Goal: Task Accomplishment & Management: Manage account settings

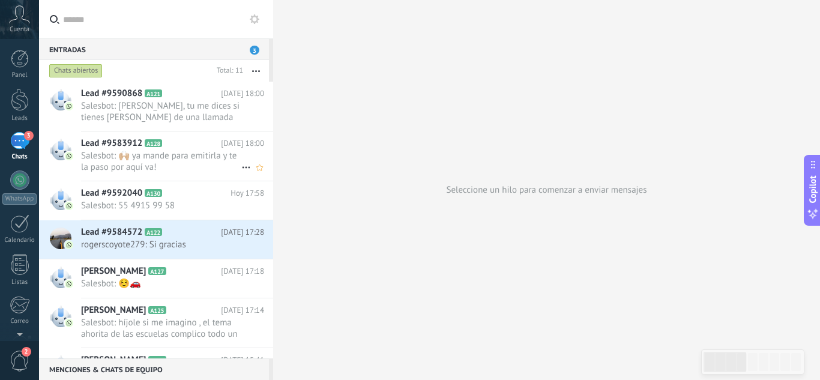
click at [179, 173] on div "Lead #9583912 A128 [DATE] 18:00 Salesbot: 🙌🏼 ya mande para emitirla y te la pas…" at bounding box center [177, 155] width 192 height 49
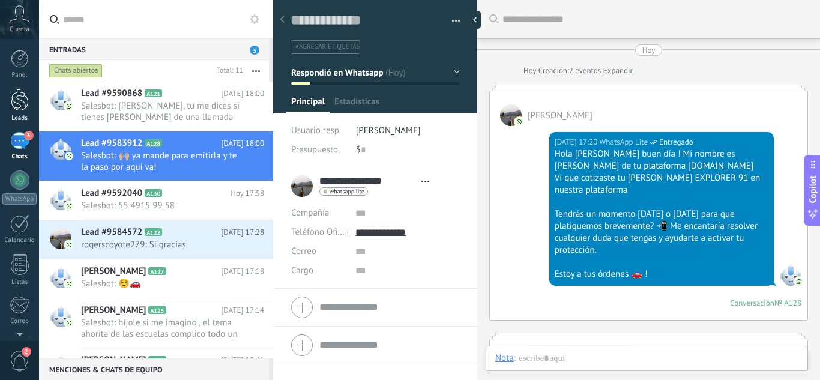
click at [22, 91] on div at bounding box center [20, 100] width 18 height 22
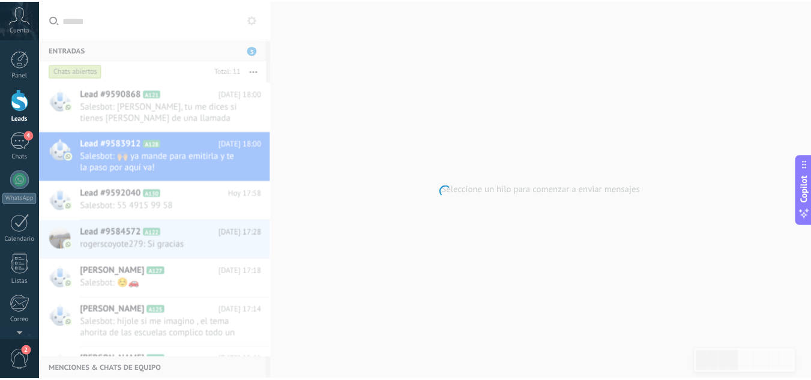
scroll to position [18, 0]
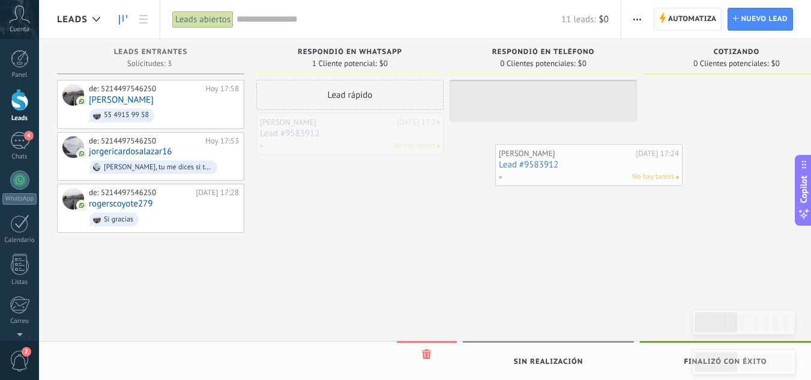
drag, startPoint x: 331, startPoint y: 131, endPoint x: 595, endPoint y: 163, distance: 265.8
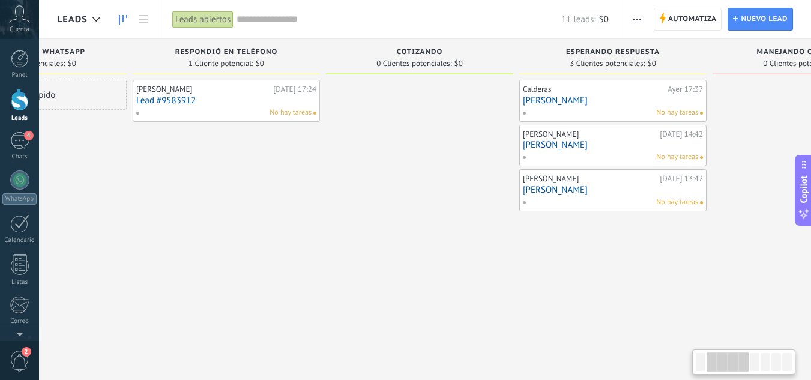
drag, startPoint x: 664, startPoint y: 217, endPoint x: 280, endPoint y: 167, distance: 387.3
click at [332, 222] on div at bounding box center [419, 191] width 187 height 223
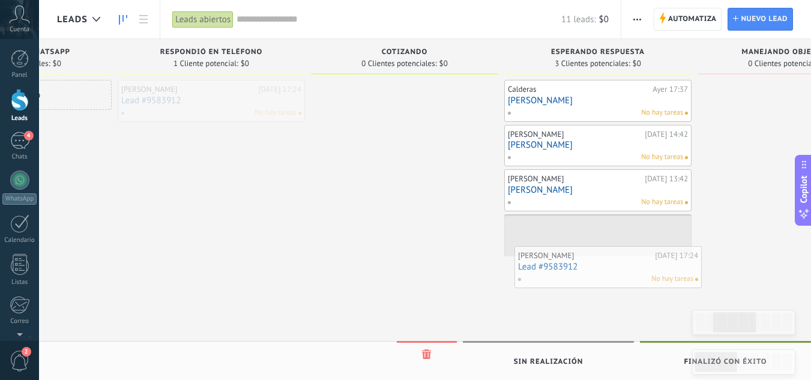
drag, startPoint x: 205, startPoint y: 104, endPoint x: 601, endPoint y: 270, distance: 430.0
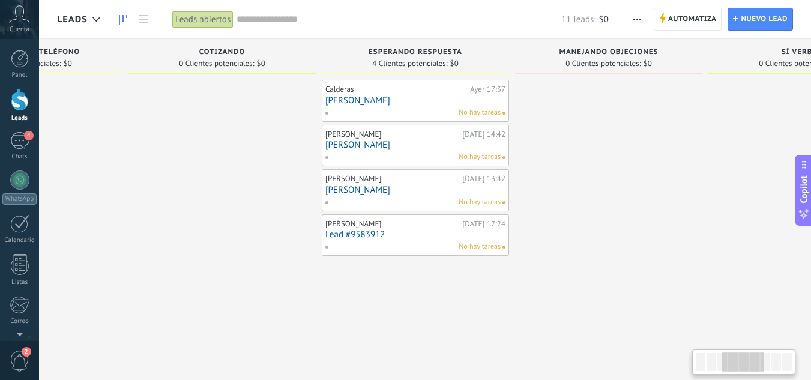
scroll to position [0, 536]
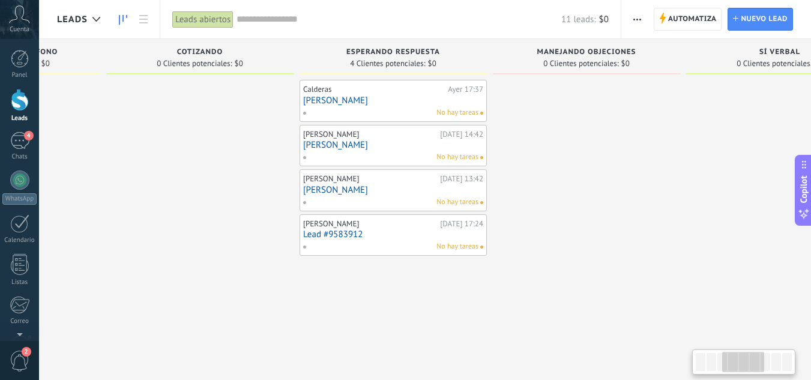
drag, startPoint x: 428, startPoint y: 250, endPoint x: 224, endPoint y: 235, distance: 205.2
click at [224, 235] on div at bounding box center [199, 191] width 187 height 223
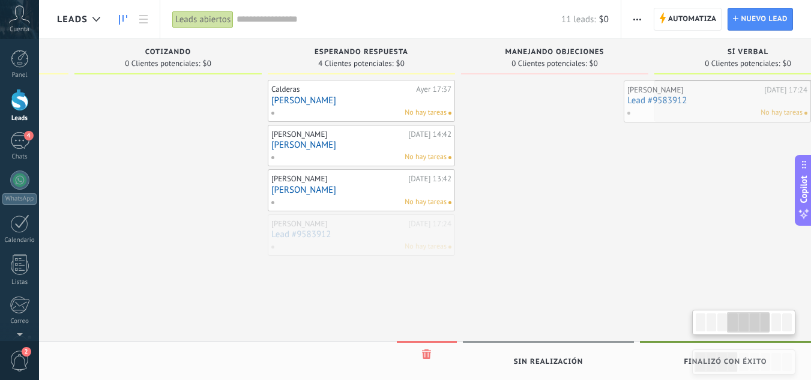
drag, startPoint x: 379, startPoint y: 248, endPoint x: 717, endPoint y: 114, distance: 363.9
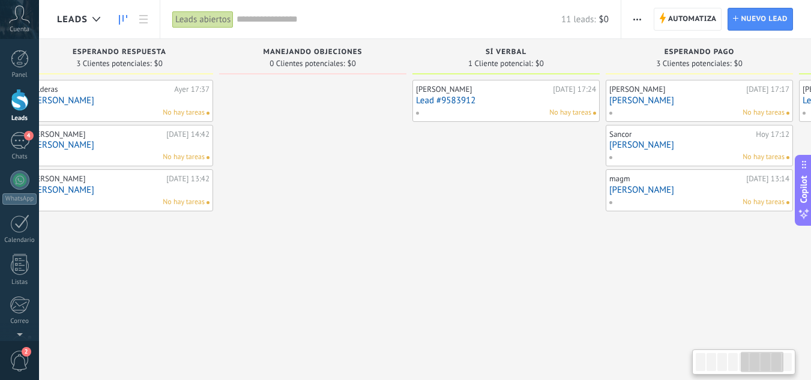
scroll to position [0, 841]
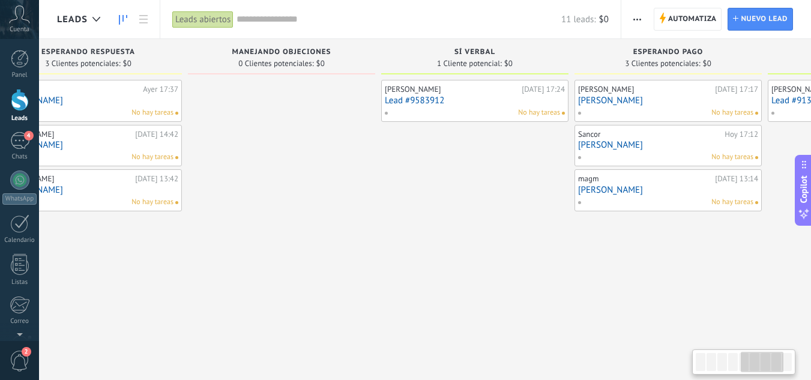
drag, startPoint x: 723, startPoint y: 190, endPoint x: 478, endPoint y: 212, distance: 246.5
click at [478, 212] on div "[PERSON_NAME][DATE] 17:24 Lead #9583912 No hay tareas" at bounding box center [474, 191] width 187 height 223
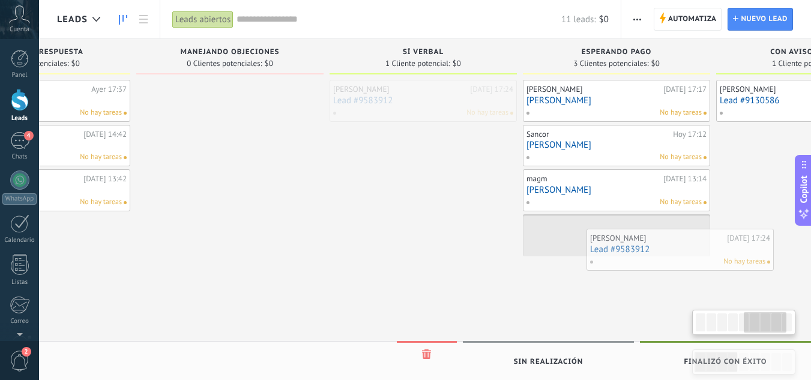
drag, startPoint x: 433, startPoint y: 109, endPoint x: 638, endPoint y: 258, distance: 254.0
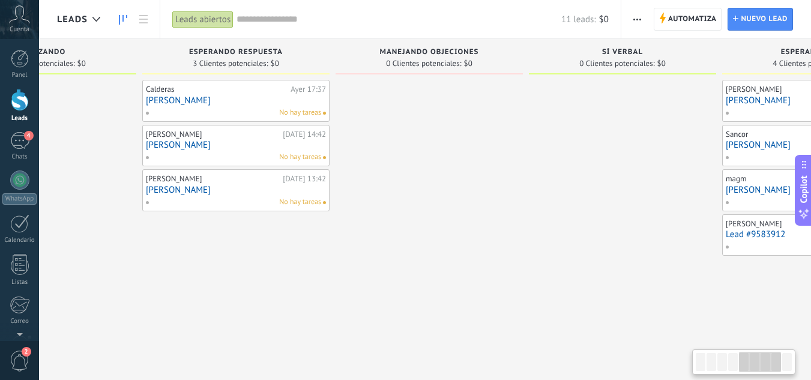
drag, startPoint x: 286, startPoint y: 299, endPoint x: 539, endPoint y: 286, distance: 253.0
click at [523, 286] on div at bounding box center [428, 191] width 187 height 223
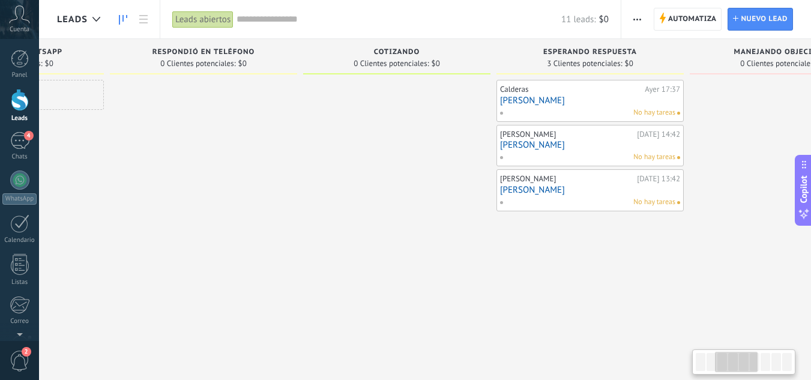
drag, startPoint x: 262, startPoint y: 268, endPoint x: 576, endPoint y: 268, distance: 314.4
click at [576, 268] on div "Calderas [DATE] 17:37 [PERSON_NAME] No hay tareas [PERSON_NAME][DATE] 14:42 [PE…" at bounding box center [589, 191] width 187 height 223
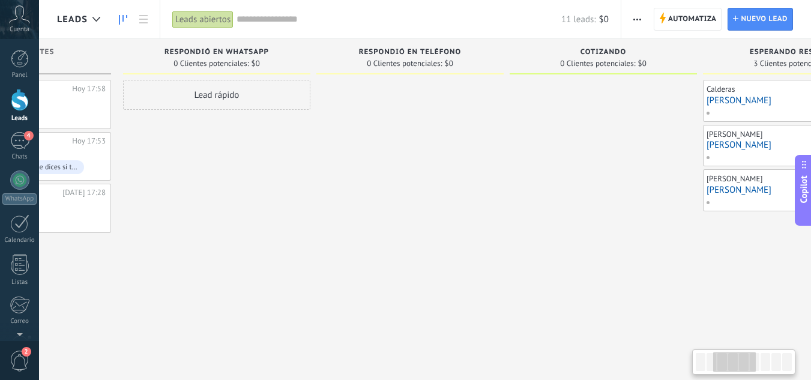
scroll to position [0, 88]
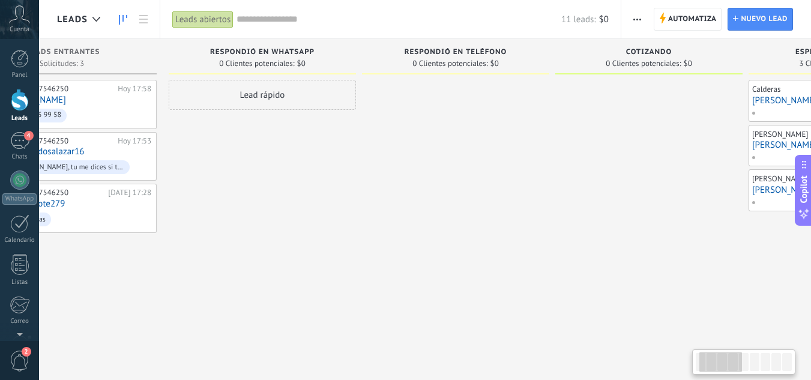
drag, startPoint x: 322, startPoint y: 266, endPoint x: 571, endPoint y: 262, distance: 248.4
click at [571, 262] on div at bounding box center [648, 191] width 187 height 223
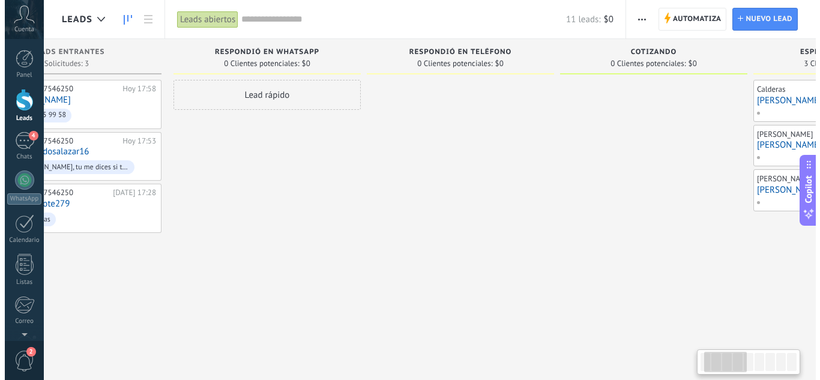
scroll to position [0, 0]
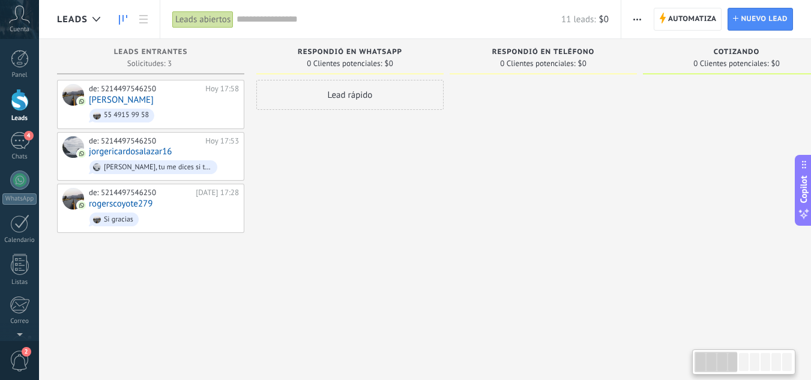
drag, startPoint x: 352, startPoint y: 282, endPoint x: 591, endPoint y: 282, distance: 239.4
click at [194, 103] on icon at bounding box center [192, 103] width 11 height 11
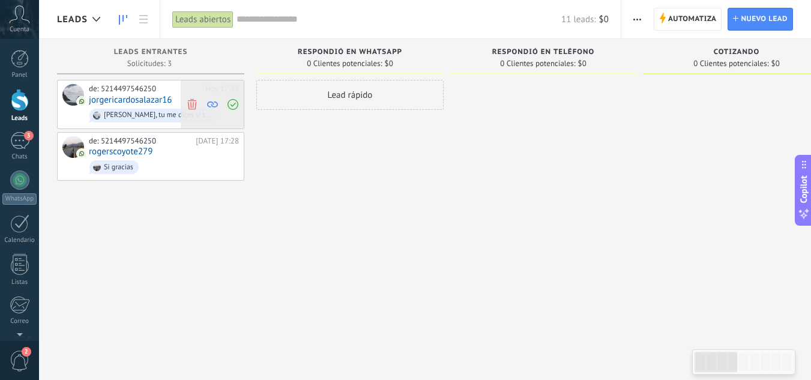
click at [194, 106] on icon at bounding box center [192, 103] width 11 height 11
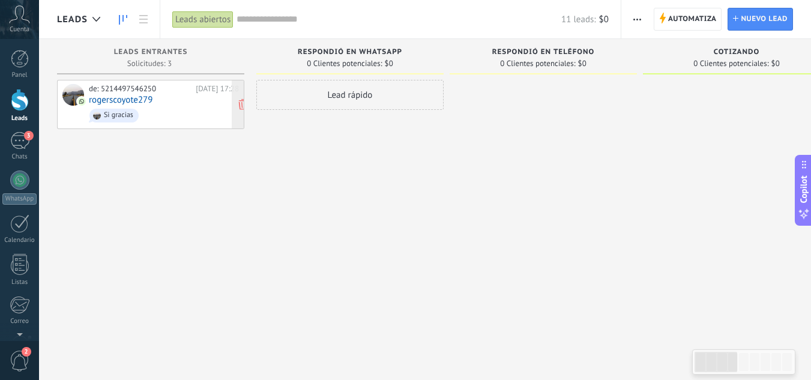
click at [157, 109] on span "Si gracias" at bounding box center [164, 115] width 150 height 19
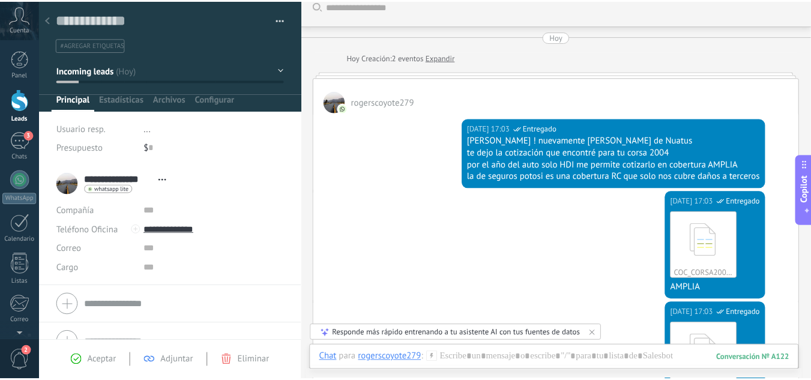
scroll to position [373, 0]
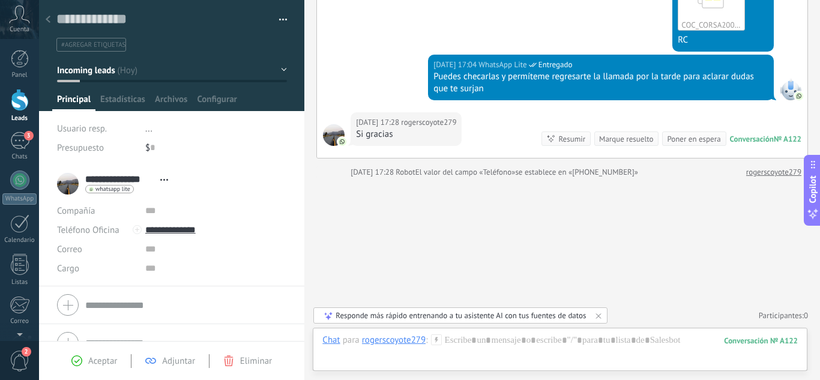
click at [26, 97] on div at bounding box center [20, 100] width 18 height 22
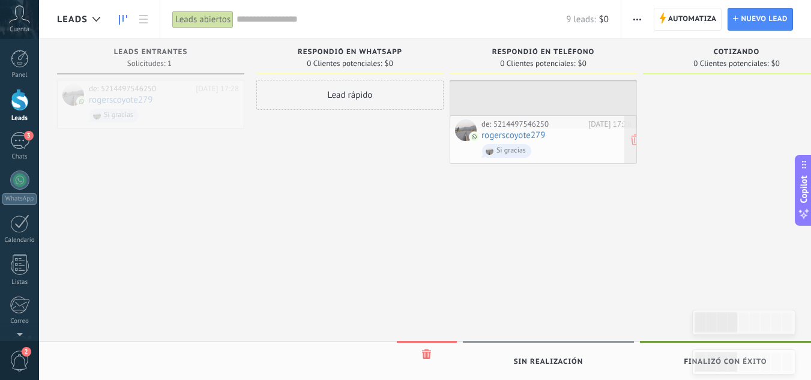
drag, startPoint x: 154, startPoint y: 107, endPoint x: 546, endPoint y: 142, distance: 394.0
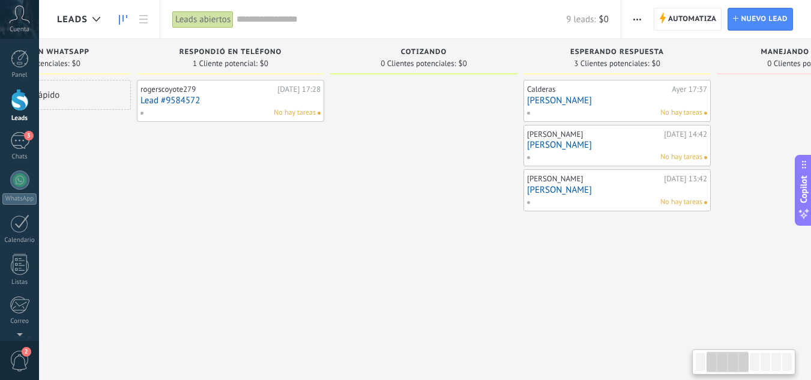
drag, startPoint x: 649, startPoint y: 218, endPoint x: 323, endPoint y: 239, distance: 326.5
click at [330, 239] on div at bounding box center [423, 191] width 187 height 223
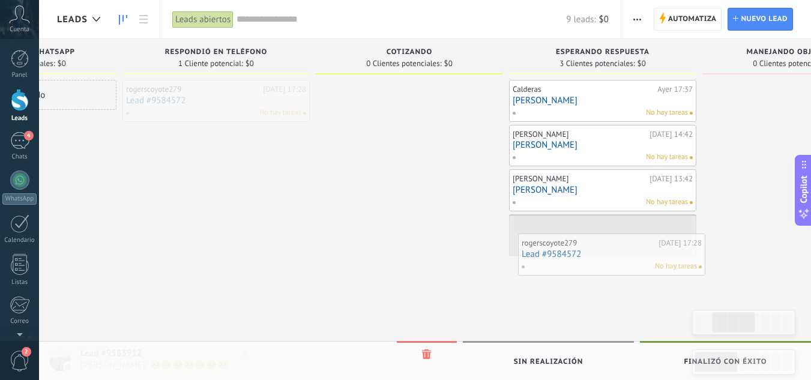
drag, startPoint x: 201, startPoint y: 112, endPoint x: 596, endPoint y: 265, distance: 424.2
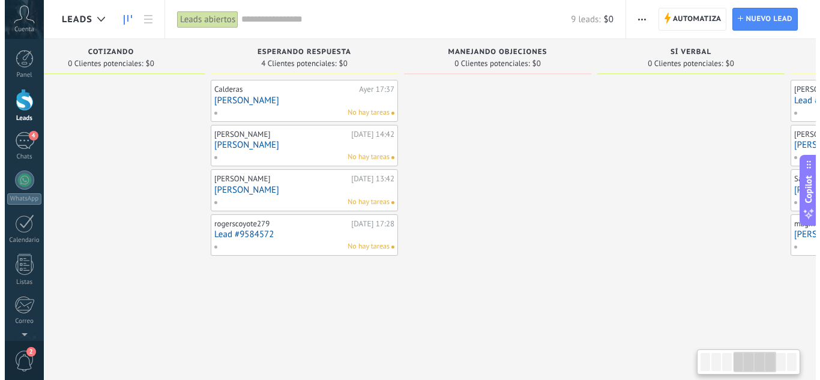
scroll to position [0, 643]
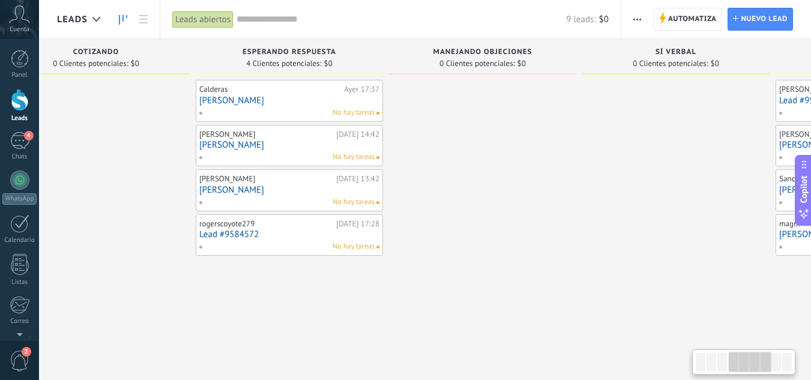
drag, startPoint x: 640, startPoint y: 292, endPoint x: 324, endPoint y: 278, distance: 316.5
click at [324, 278] on div "Calderas [DATE] 17:37 [PERSON_NAME] No hay tareas [PERSON_NAME][DATE] 14:42 [PE…" at bounding box center [288, 191] width 187 height 223
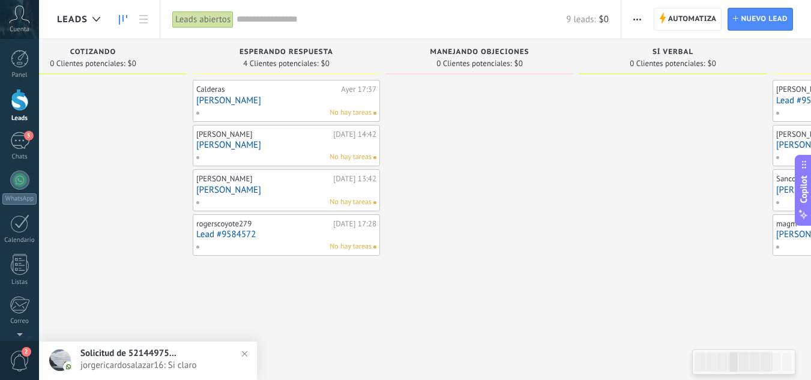
click at [256, 239] on link "Lead #9584572" at bounding box center [286, 234] width 180 height 10
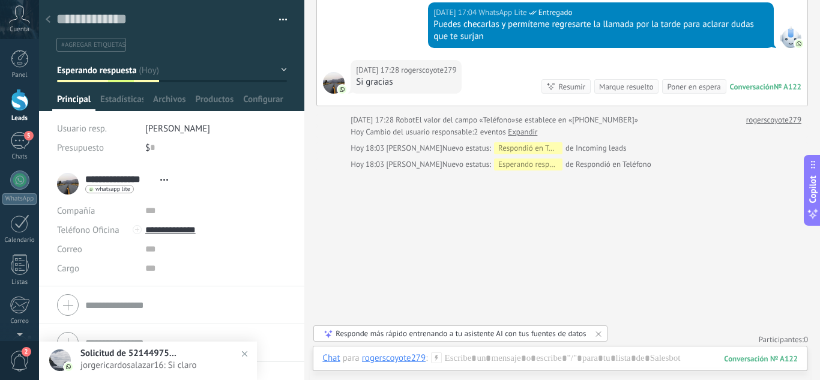
scroll to position [5, 0]
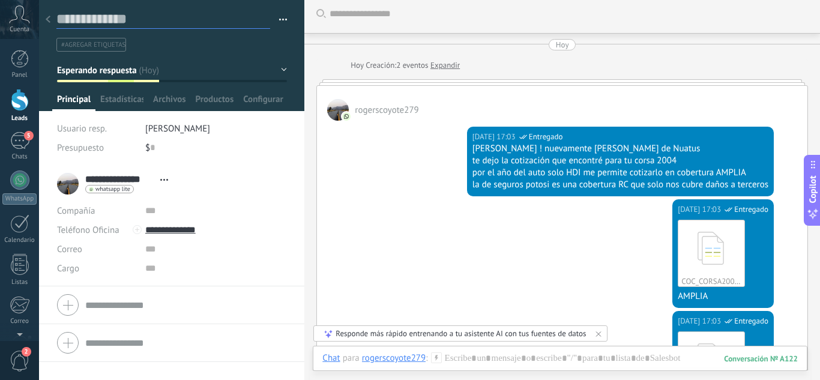
click at [109, 18] on textarea at bounding box center [163, 19] width 214 height 19
type textarea "*"
type textarea "**"
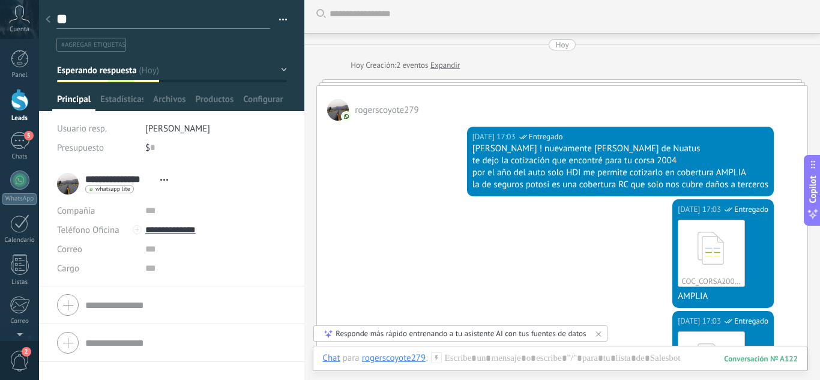
type textarea "***"
type textarea "****"
type textarea "*****"
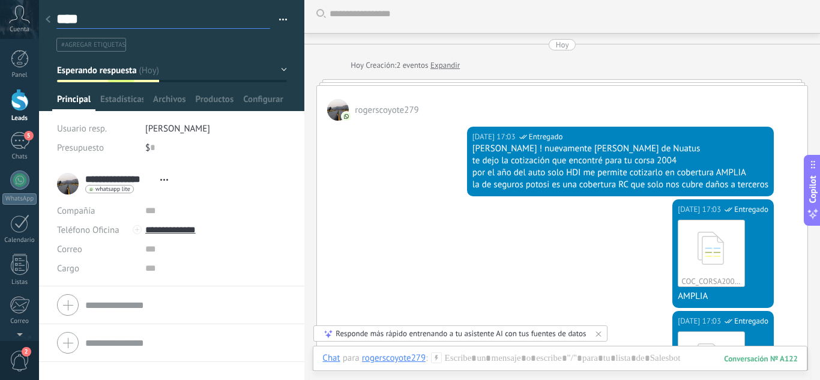
type textarea "*****"
type textarea "******"
type textarea "*******"
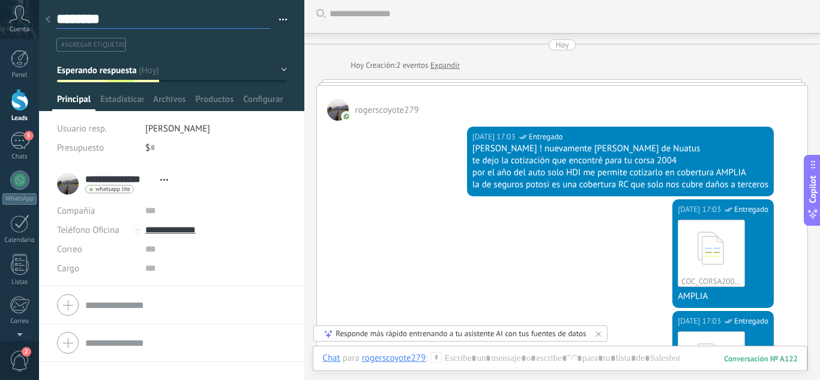
type textarea "*********"
type textarea "**********"
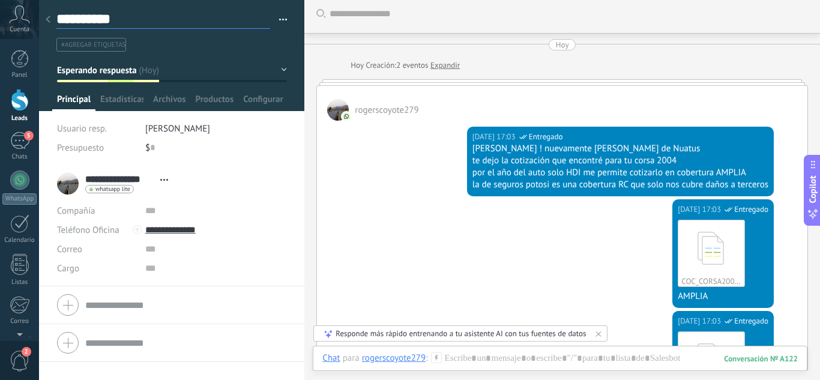
type textarea "**********"
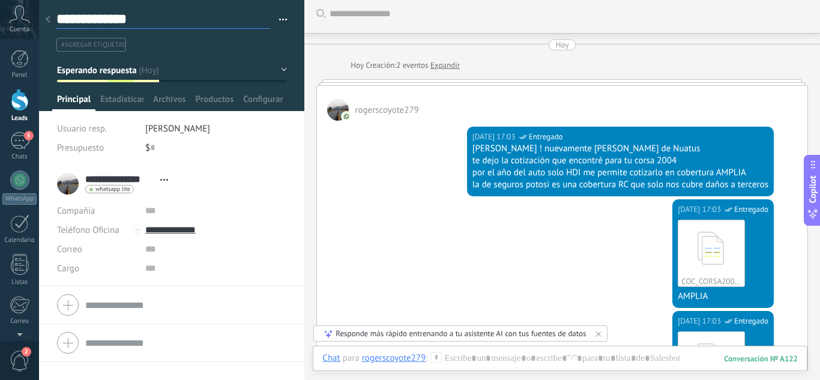
type textarea "**********"
click at [41, 17] on div at bounding box center [48, 19] width 17 height 23
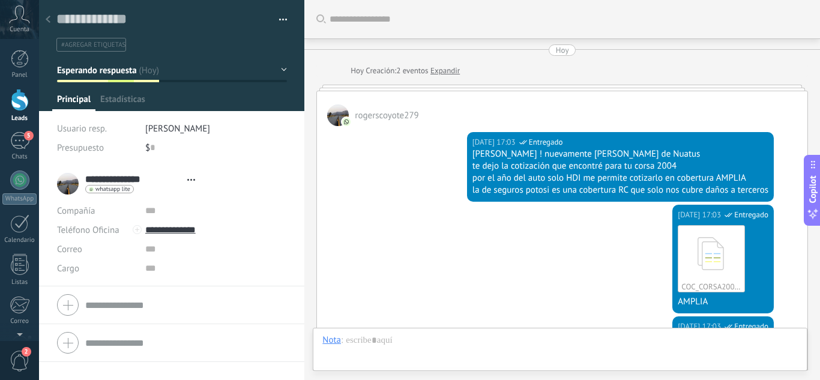
type textarea "**********"
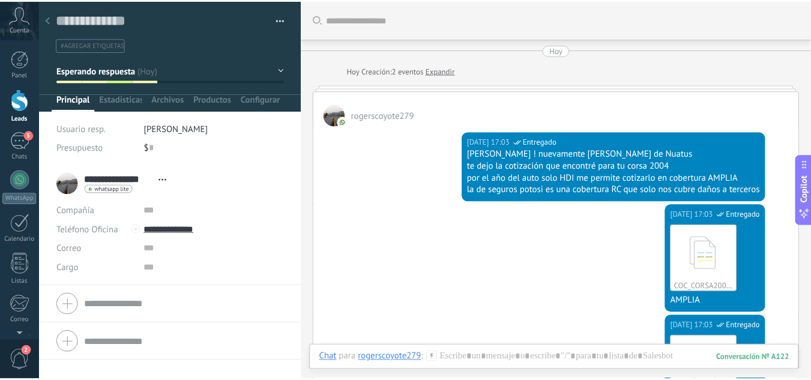
scroll to position [442, 0]
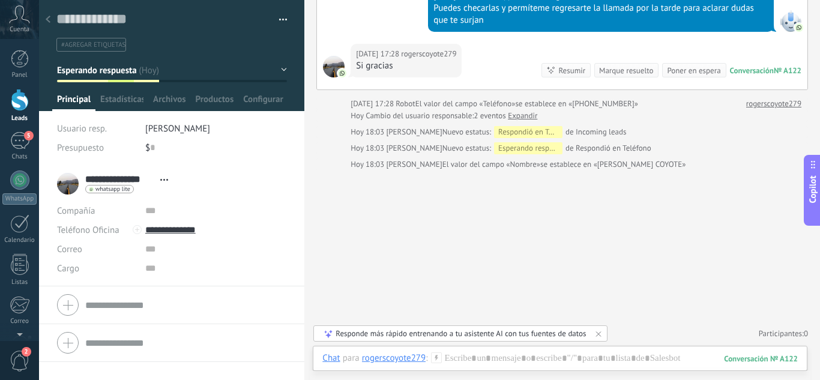
click at [22, 97] on div at bounding box center [20, 100] width 18 height 22
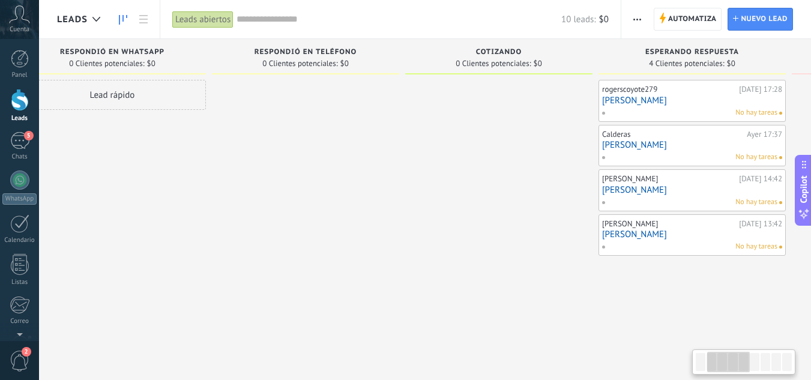
drag, startPoint x: 588, startPoint y: 274, endPoint x: 350, endPoint y: 274, distance: 237.6
click at [350, 274] on div at bounding box center [305, 191] width 187 height 223
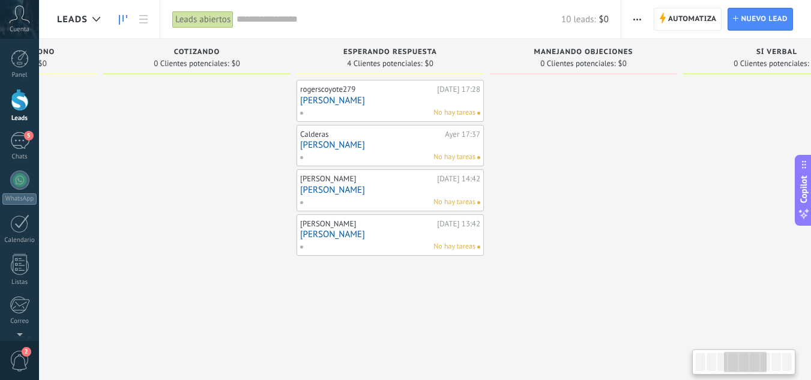
drag, startPoint x: 557, startPoint y: 296, endPoint x: 256, endPoint y: 287, distance: 301.9
click at [256, 287] on div at bounding box center [196, 191] width 187 height 223
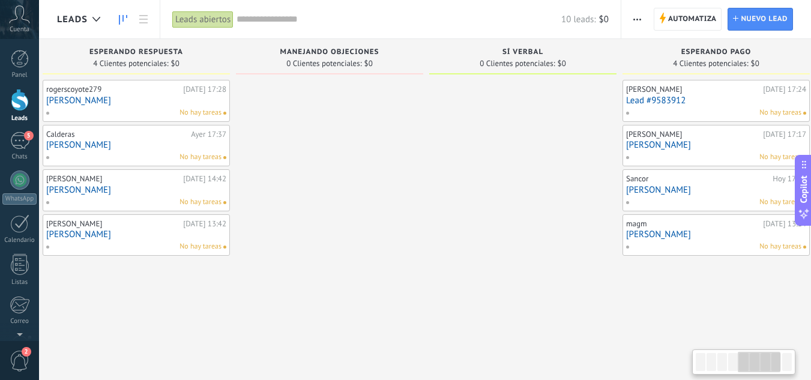
drag, startPoint x: 594, startPoint y: 309, endPoint x: 340, endPoint y: 299, distance: 254.0
click at [340, 299] on div "Leads Entrantes Solicitudes: 1 0 0 0 1 0 0 0 1 de: 5214497546250 [DATE] 18:03 j…" at bounding box center [142, 205] width 1757 height 332
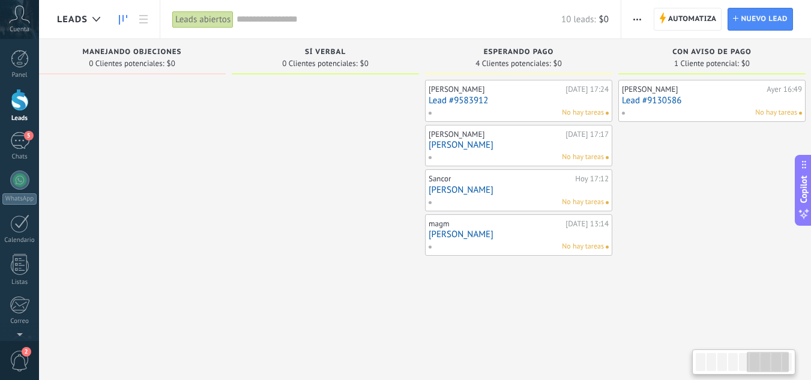
scroll to position [0, 1003]
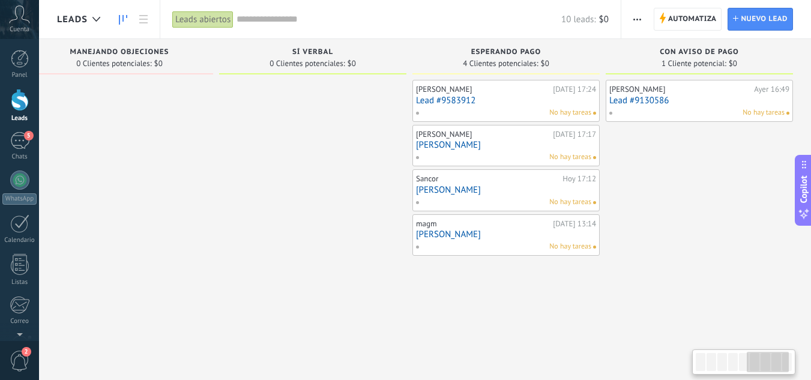
drag, startPoint x: 579, startPoint y: 271, endPoint x: 362, endPoint y: 277, distance: 216.7
click at [345, 271] on div at bounding box center [312, 191] width 187 height 223
drag, startPoint x: 582, startPoint y: 287, endPoint x: 377, endPoint y: 291, distance: 205.2
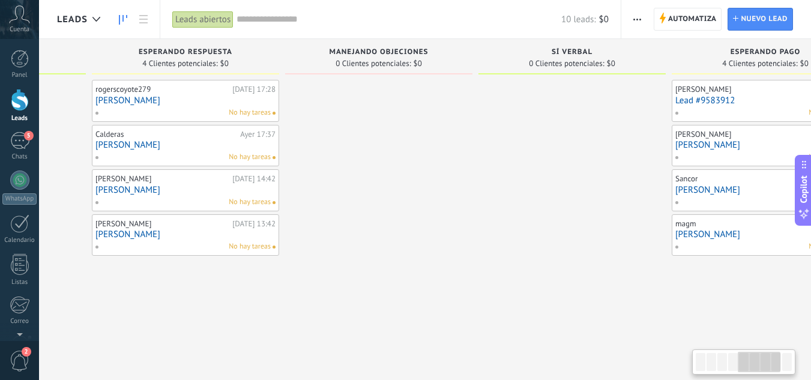
scroll to position [0, 731]
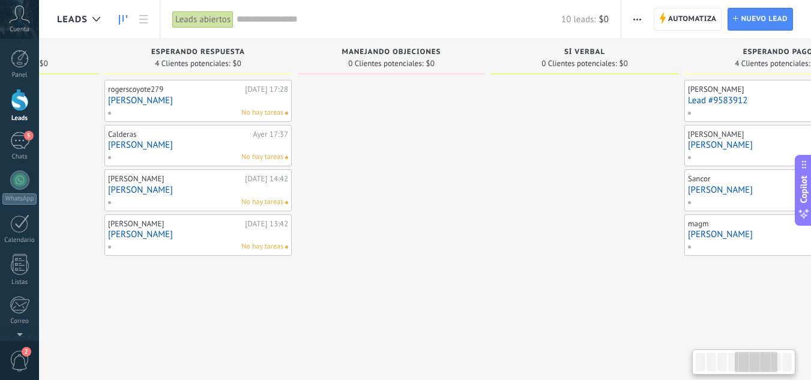
drag, startPoint x: 255, startPoint y: 311, endPoint x: 527, endPoint y: 311, distance: 271.8
click at [527, 311] on div "Leads Entrantes Solicitudes: 1 0 0 0 1 0 0 0 1 de: 5214497546250 [DATE] 18:03 j…" at bounding box center [204, 205] width 1757 height 332
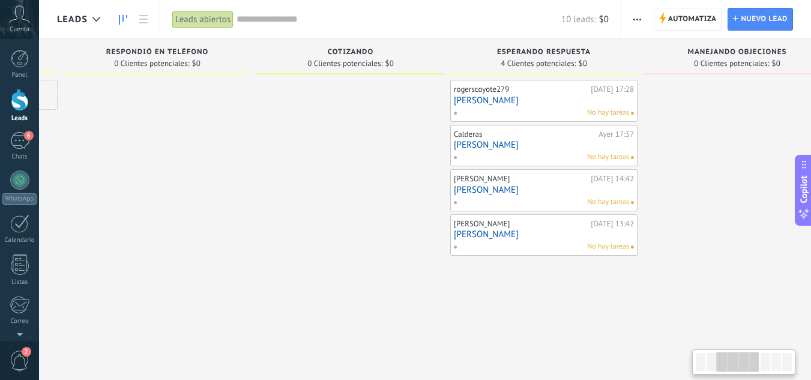
drag, startPoint x: 163, startPoint y: 315, endPoint x: 508, endPoint y: 323, distance: 345.7
click at [508, 323] on div "Leads Entrantes Solicitudes: 1 0 0 0 1 0 0 0 1 de: 5214497546250 [DATE] 18:03 j…" at bounding box center [549, 205] width 1757 height 332
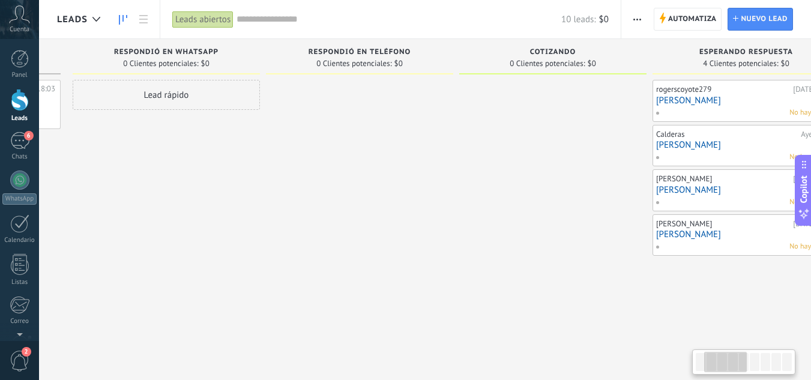
drag, startPoint x: 260, startPoint y: 319, endPoint x: 462, endPoint y: 304, distance: 202.8
click at [462, 304] on div "Leads Entrantes Solicitudes: 1 0 0 0 1 0 0 0 1 de: 5214497546250 [DATE] 18:03 j…" at bounding box center [751, 205] width 1757 height 332
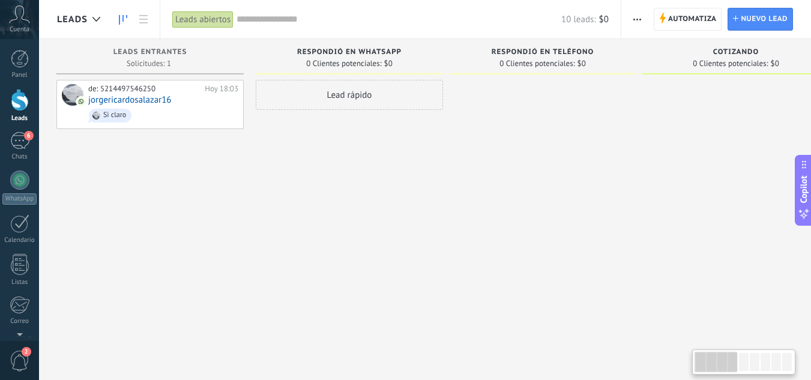
drag, startPoint x: 293, startPoint y: 311, endPoint x: 466, endPoint y: 290, distance: 174.1
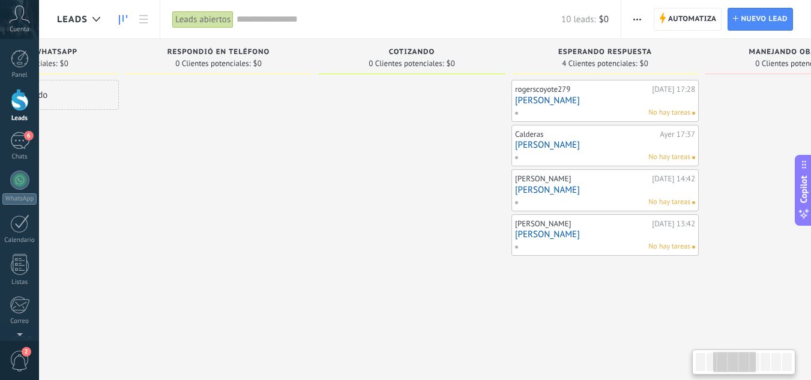
drag, startPoint x: 562, startPoint y: 283, endPoint x: 217, endPoint y: 276, distance: 345.7
click at [217, 276] on div at bounding box center [218, 191] width 187 height 223
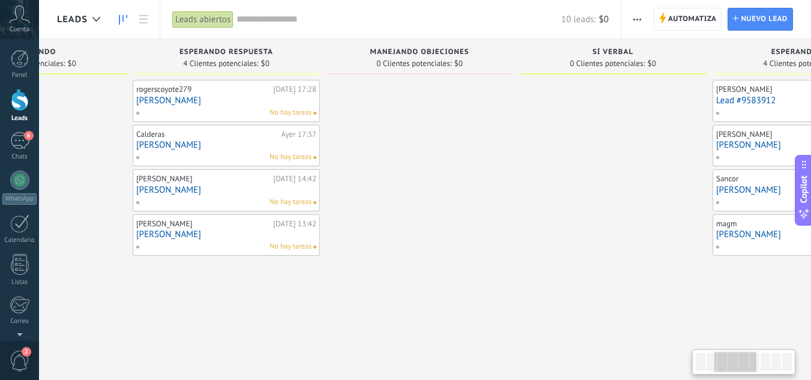
drag, startPoint x: 611, startPoint y: 308, endPoint x: 254, endPoint y: 300, distance: 357.1
click at [254, 300] on div "Leads Entrantes Solicitudes: 1 0 0 0 1 0 0 0 1 de: 5214497546250 [DATE] 18:03 j…" at bounding box center [232, 205] width 1757 height 332
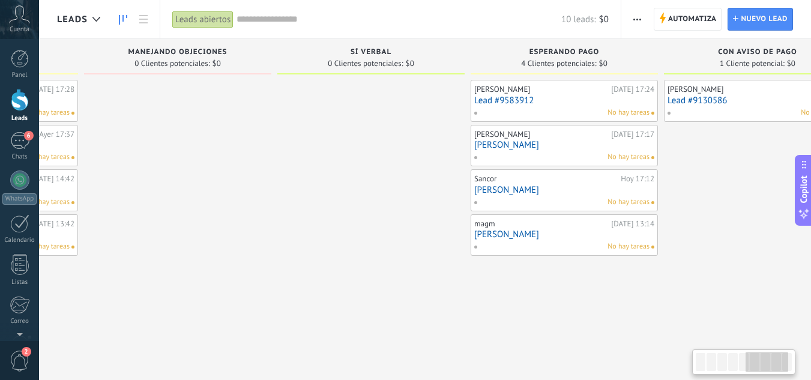
drag, startPoint x: 572, startPoint y: 284, endPoint x: 331, endPoint y: 284, distance: 241.8
click at [331, 284] on div at bounding box center [370, 191] width 187 height 223
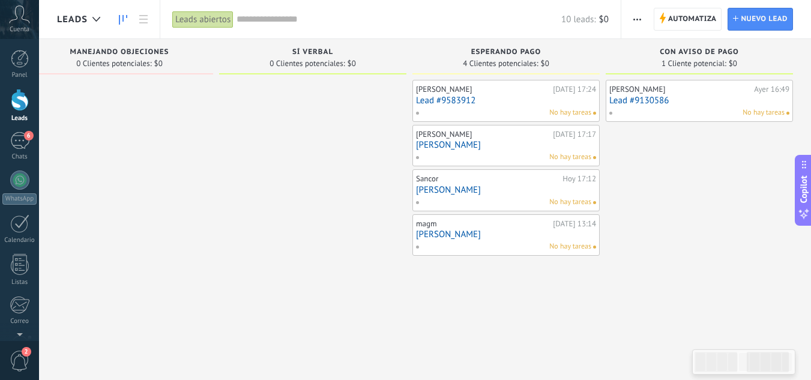
drag, startPoint x: 603, startPoint y: 294, endPoint x: 294, endPoint y: 294, distance: 309.0
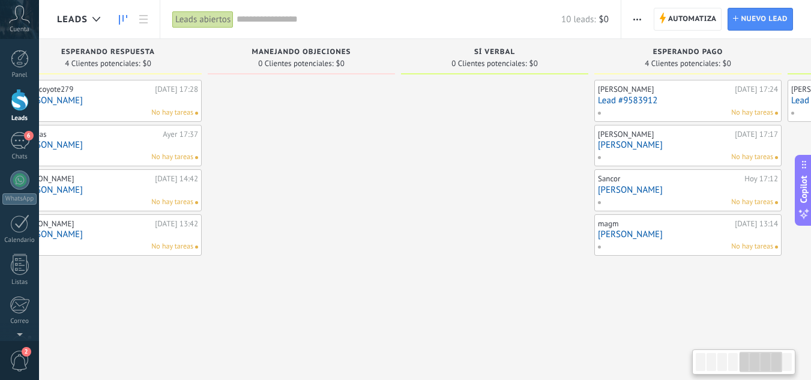
drag, startPoint x: 256, startPoint y: 315, endPoint x: 437, endPoint y: 290, distance: 183.5
click at [437, 290] on div "Leads Entrantes Solicitudes: 1 0 0 0 1 0 0 0 1 de: 5214497546250 [DATE] 18:03 j…" at bounding box center [114, 205] width 1757 height 332
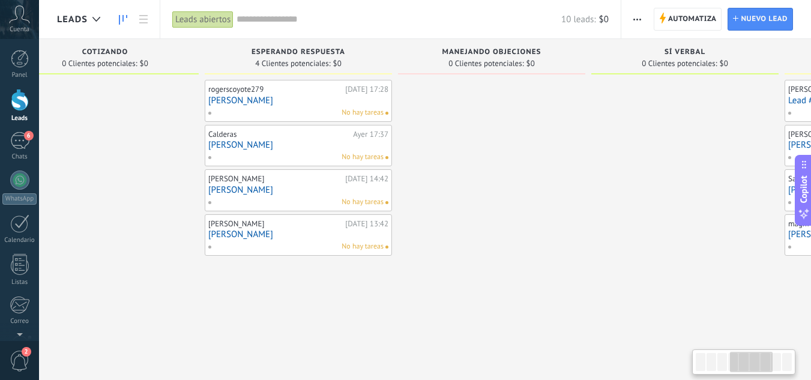
drag, startPoint x: 297, startPoint y: 275, endPoint x: 447, endPoint y: 275, distance: 150.0
click at [447, 275] on div at bounding box center [491, 191] width 187 height 223
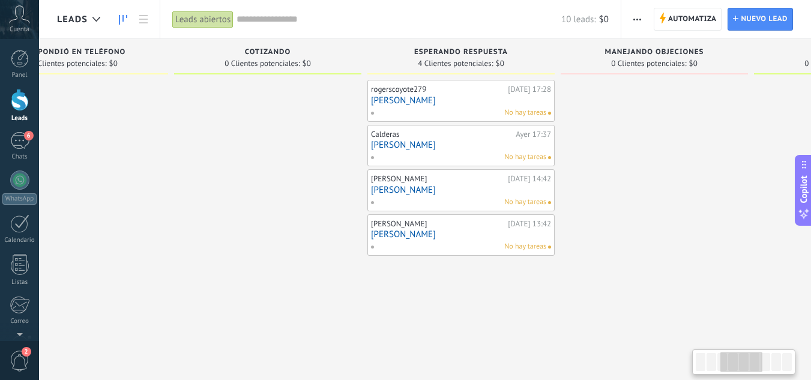
drag, startPoint x: 283, startPoint y: 301, endPoint x: 445, endPoint y: 290, distance: 163.0
click at [445, 290] on div "rogerscoyote279 [DATE] 17:28 [PERSON_NAME] No hay tareas Calderas [DATE] 17:37 …" at bounding box center [460, 191] width 187 height 223
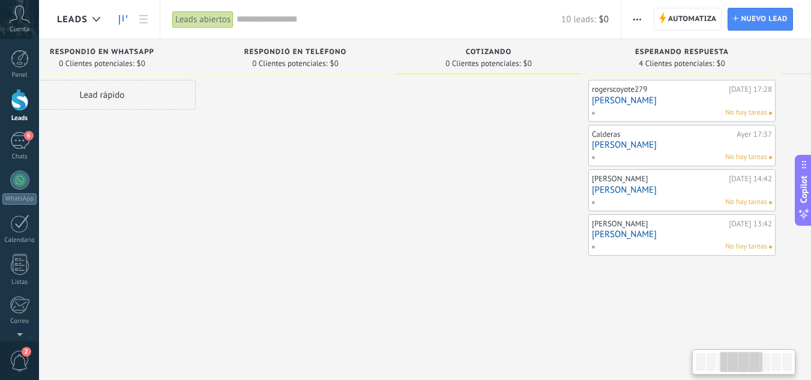
drag, startPoint x: 217, startPoint y: 296, endPoint x: 437, endPoint y: 279, distance: 221.5
click at [437, 279] on div at bounding box center [488, 191] width 187 height 223
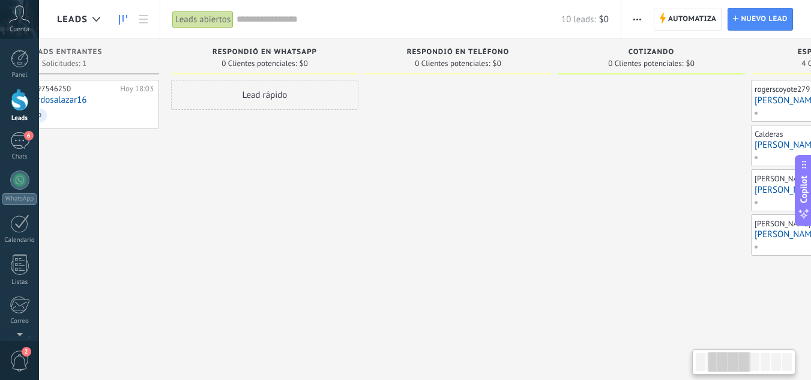
drag, startPoint x: 213, startPoint y: 282, endPoint x: 376, endPoint y: 259, distance: 164.2
click at [376, 259] on div at bounding box center [457, 191] width 187 height 223
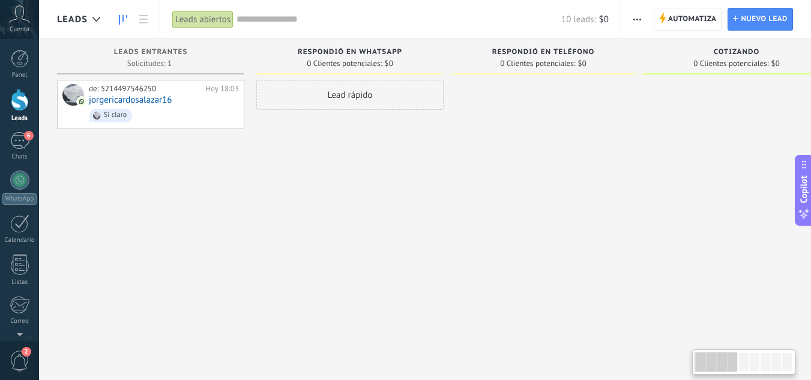
drag, startPoint x: 295, startPoint y: 267, endPoint x: 479, endPoint y: 258, distance: 184.4
click at [197, 104] on span at bounding box center [192, 104] width 16 height 48
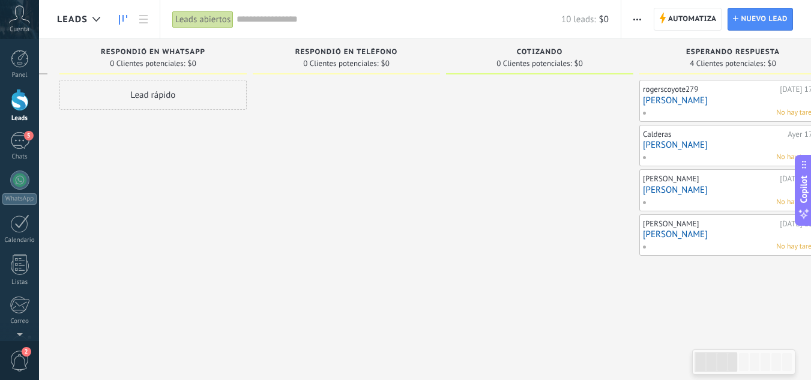
drag, startPoint x: 551, startPoint y: 268, endPoint x: 354, endPoint y: 276, distance: 197.0
click at [354, 276] on div at bounding box center [346, 191] width 187 height 223
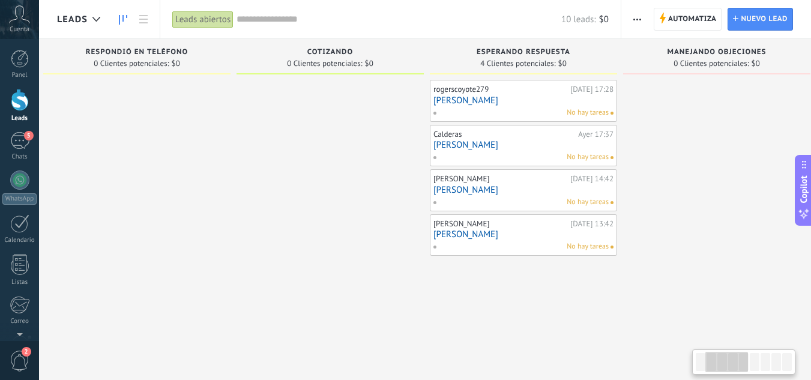
drag, startPoint x: 598, startPoint y: 326, endPoint x: 388, endPoint y: 316, distance: 209.7
click at [388, 316] on div "Leads Entrantes Solicitudes: [PHONE_NUMBER] Respondió en Whatsapp 0 Clientes po…" at bounding box center [529, 205] width 1757 height 332
